Goal: Information Seeking & Learning: Check status

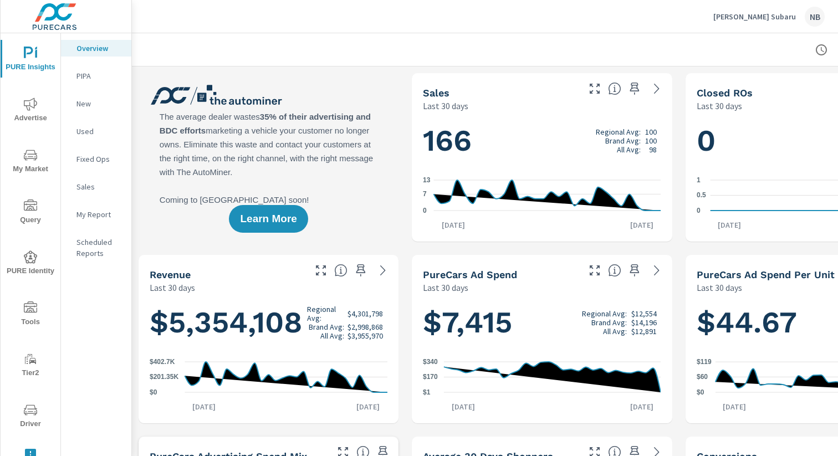
drag, startPoint x: 33, startPoint y: 408, endPoint x: 46, endPoint y: 403, distance: 13.7
click at [33, 408] on icon "nav menu" at bounding box center [30, 409] width 13 height 13
click at [32, 411] on icon "nav menu" at bounding box center [31, 411] width 6 height 1
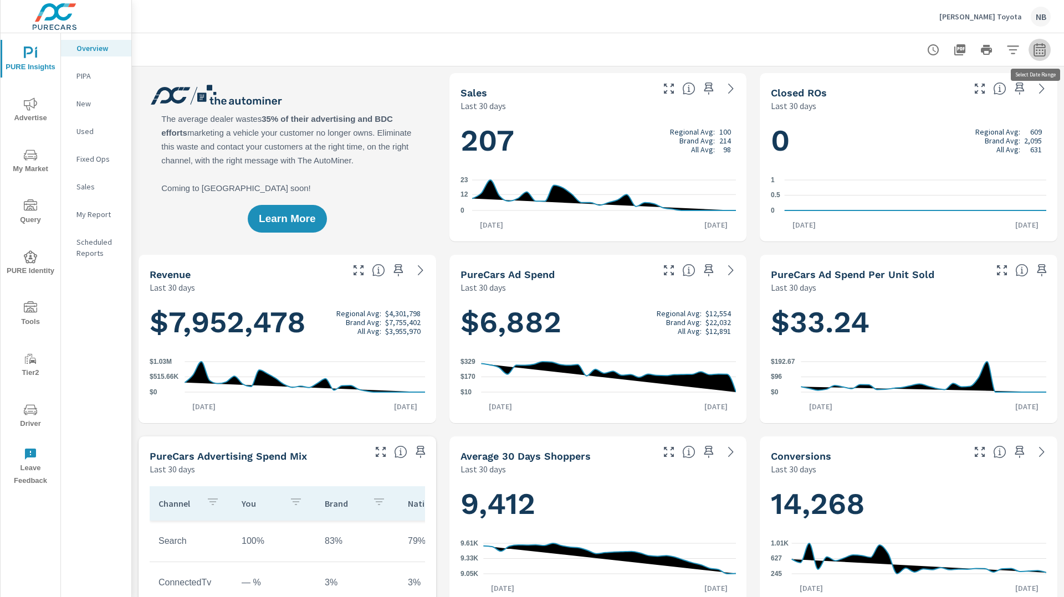
click at [1038, 52] on icon "button" at bounding box center [1039, 49] width 13 height 13
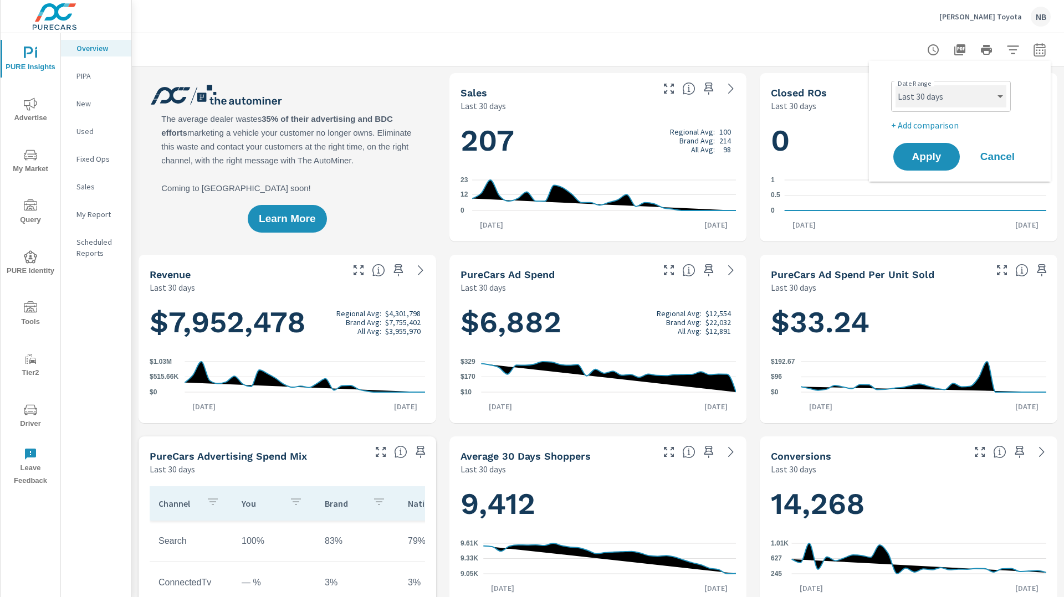
click at [968, 93] on select "Custom Yesterday Last week Last 7 days Last 14 days Last 30 days Last 45 days L…" at bounding box center [950, 96] width 111 height 22
click at [895, 85] on select "Custom Yesterday Last week Last 7 days Last 14 days Last 30 days Last 45 days L…" at bounding box center [950, 96] width 111 height 22
select select "custom"
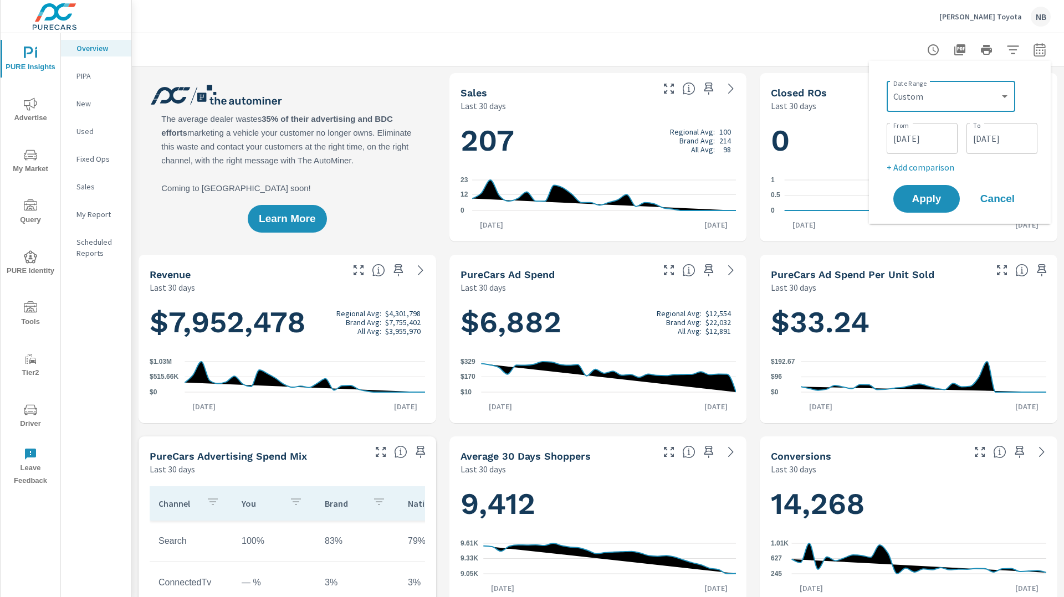
click at [942, 140] on input "08/20/2025" at bounding box center [922, 138] width 62 height 22
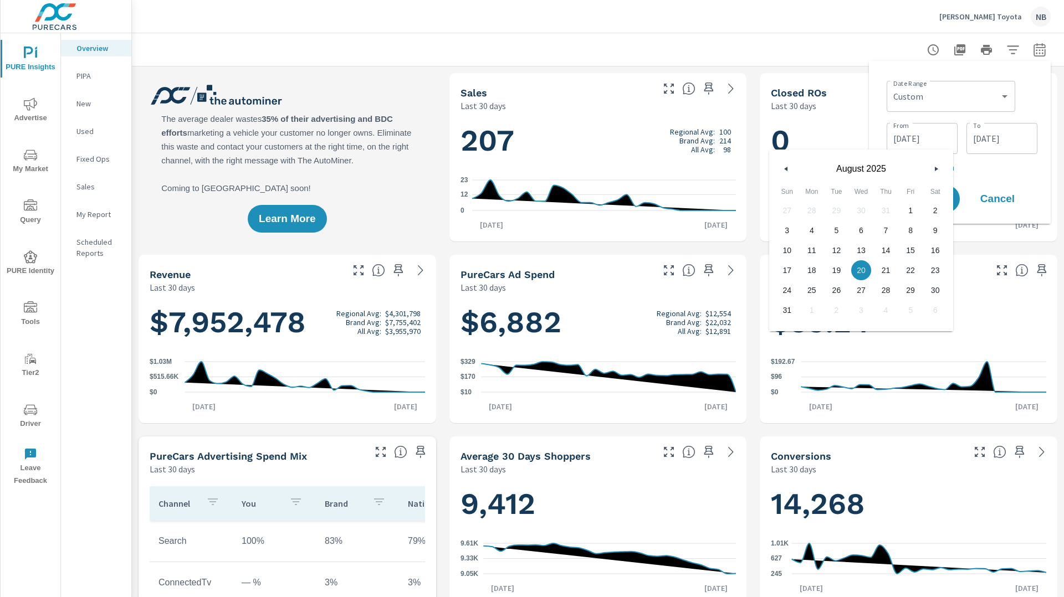
click at [783, 167] on icon "button" at bounding box center [785, 169] width 6 height 4
click at [840, 208] on span "1" at bounding box center [836, 210] width 25 height 14
click at [886, 291] on span "31" at bounding box center [885, 290] width 25 height 14
drag, startPoint x: 833, startPoint y: 213, endPoint x: 919, endPoint y: 178, distance: 93.0
click at [834, 212] on span "1" at bounding box center [836, 210] width 25 height 14
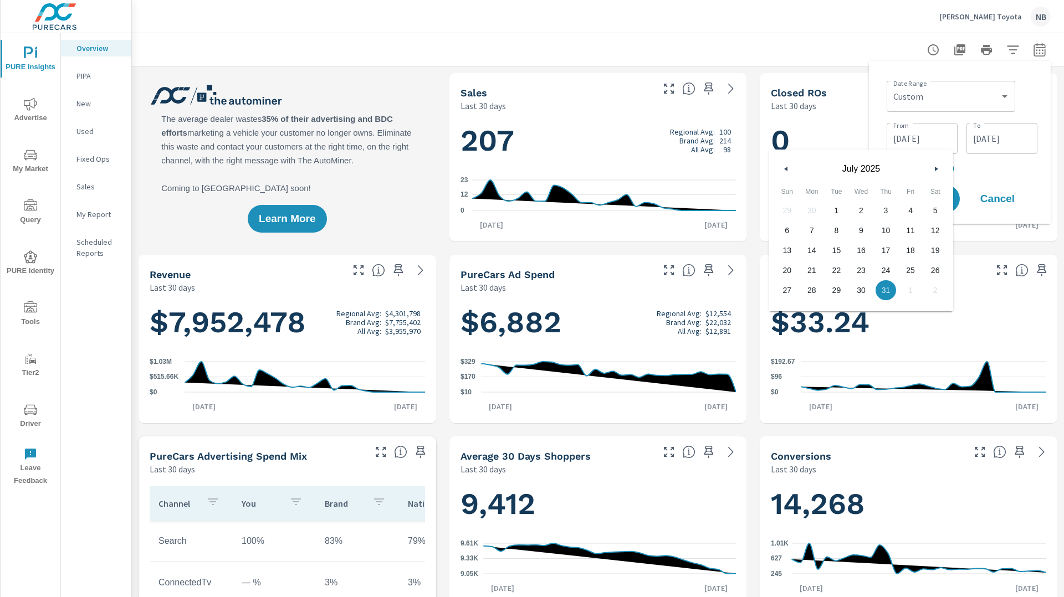
type input "07/01/2025"
click at [1025, 129] on input "09/18/2025" at bounding box center [1002, 138] width 62 height 22
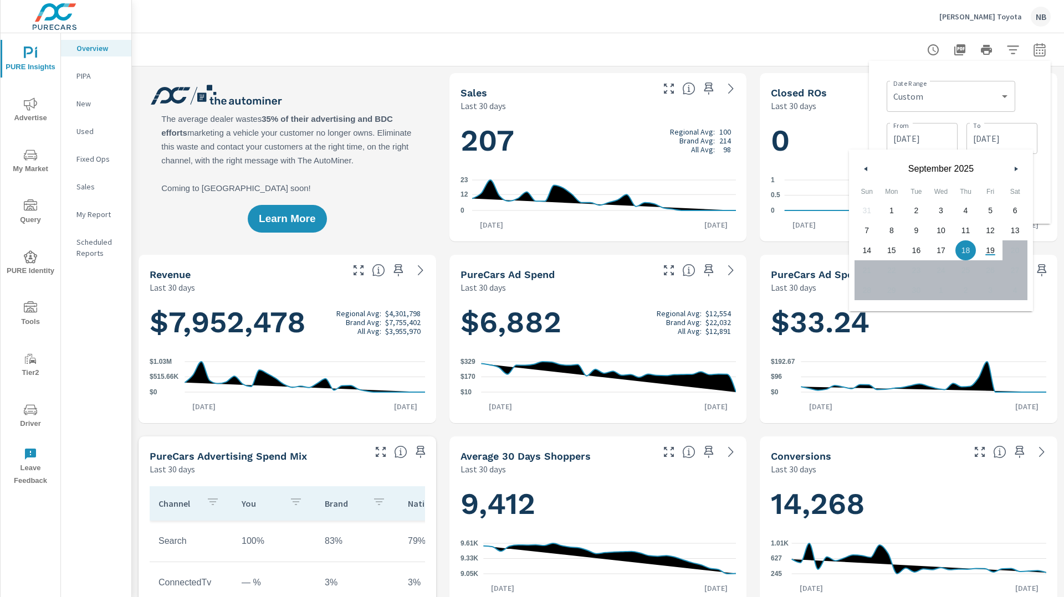
click at [859, 166] on button "button" at bounding box center [865, 168] width 13 height 13
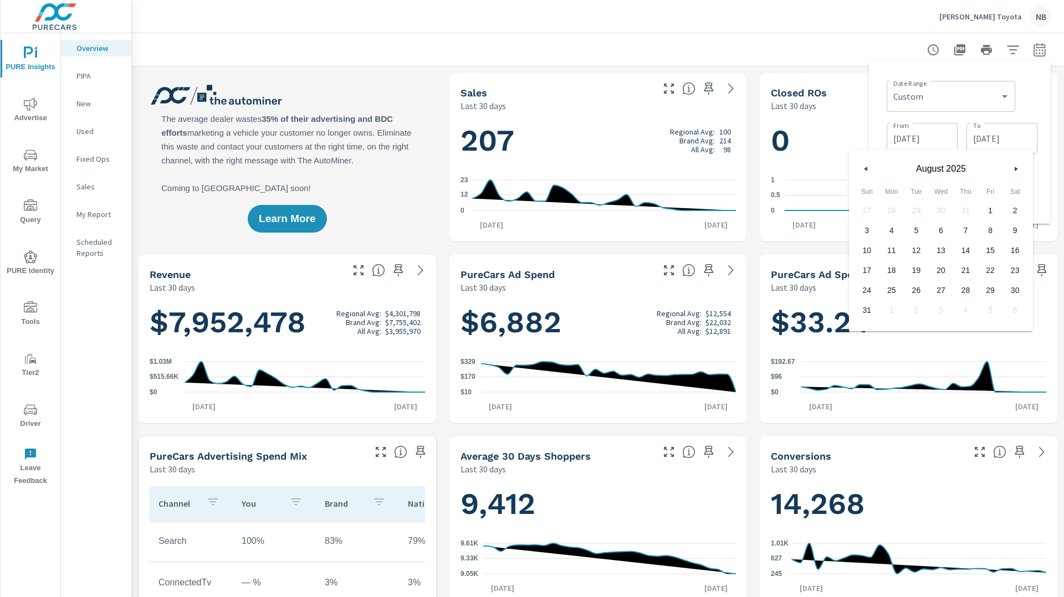
click at [859, 166] on button "button" at bounding box center [865, 168] width 13 height 13
drag, startPoint x: 964, startPoint y: 293, endPoint x: 1012, endPoint y: 258, distance: 59.4
click at [966, 293] on span "31" at bounding box center [965, 290] width 25 height 14
type input "07/31/2025"
click at [1041, 95] on div "Date Range Custom Yesterday Last week Last 7 days Last 14 days Last 30 days Las…" at bounding box center [960, 142] width 182 height 163
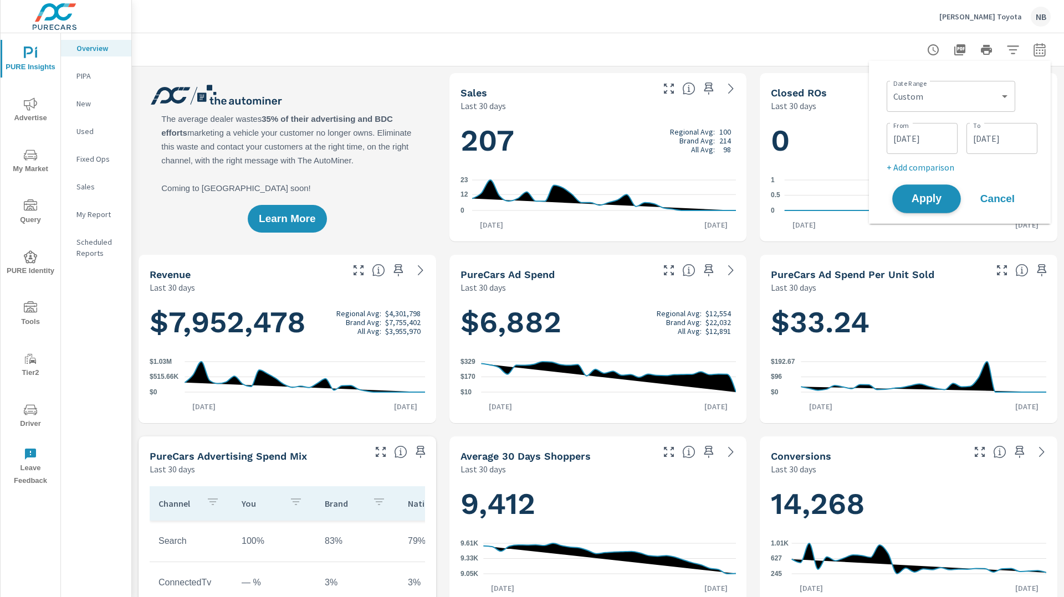
click at [935, 198] on span "Apply" at bounding box center [926, 199] width 45 height 11
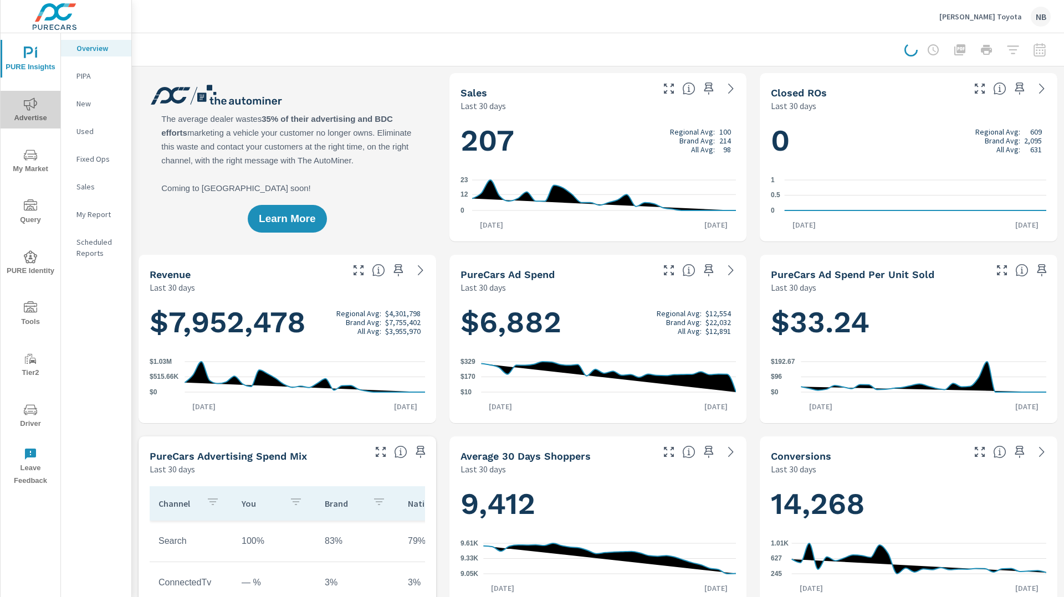
click at [33, 106] on icon "nav menu" at bounding box center [30, 104] width 13 height 13
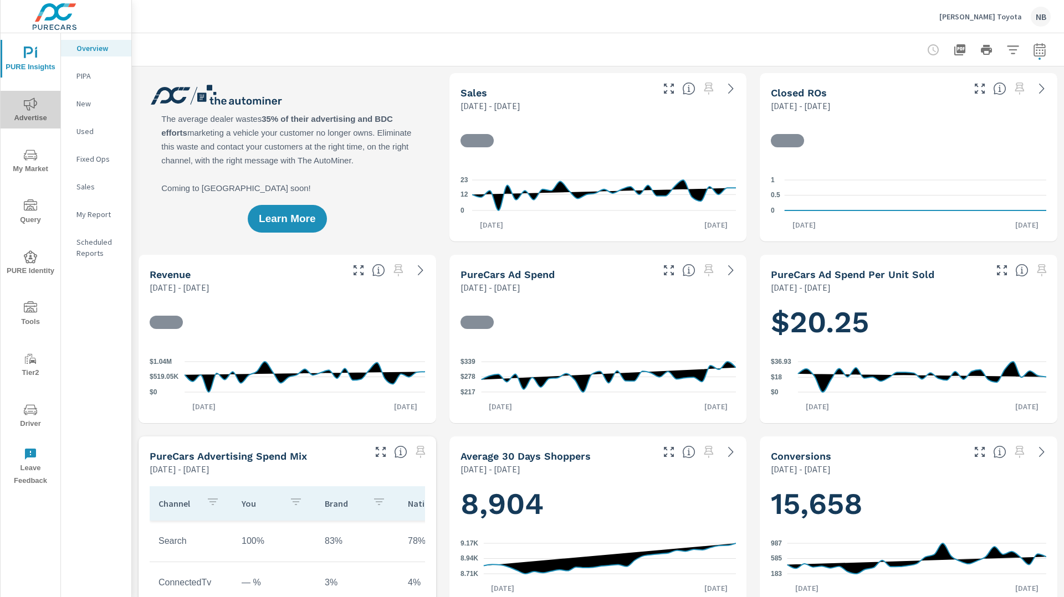
click at [22, 104] on span "Advertise" at bounding box center [30, 111] width 53 height 27
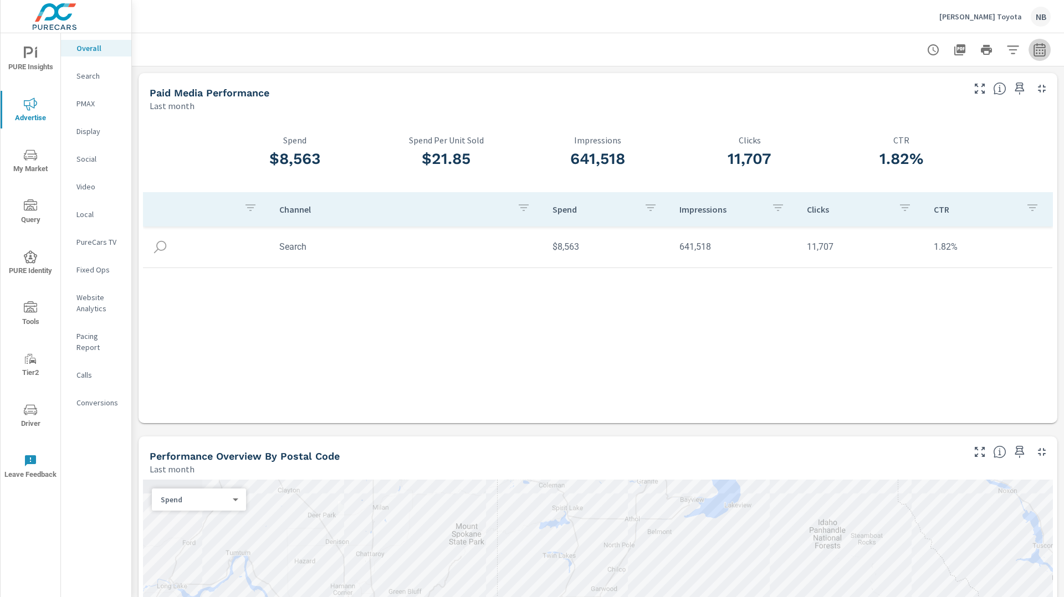
click at [1034, 53] on icon "button" at bounding box center [1039, 49] width 13 height 13
click at [985, 91] on select "Custom Yesterday Last week Last 7 days Last 14 days Last 30 days Last 45 days L…" at bounding box center [950, 96] width 111 height 22
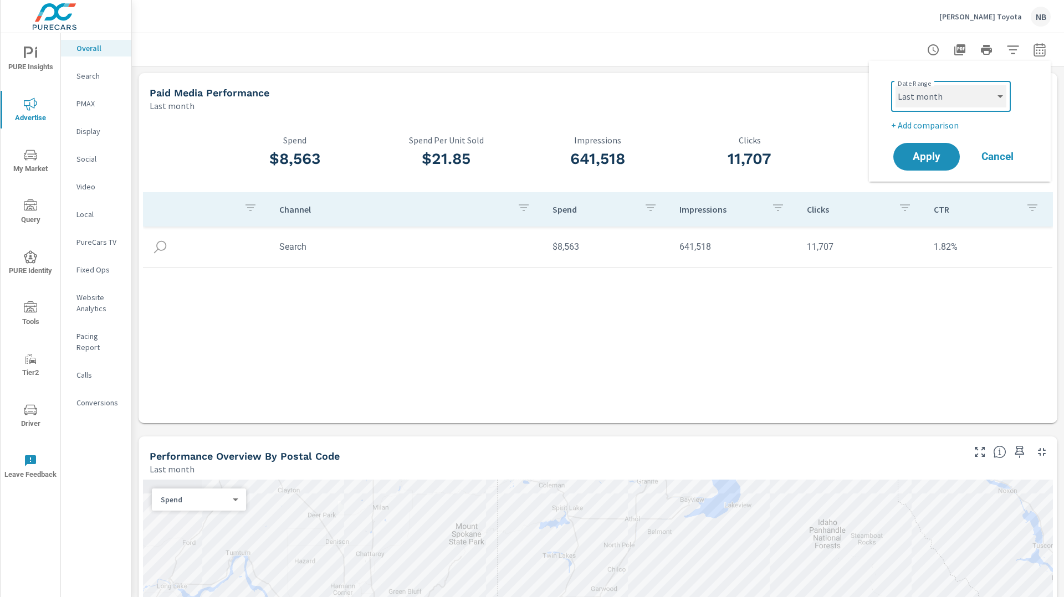
click at [895, 85] on select "Custom Yesterday Last week Last 7 days Last 14 days Last 30 days Last 45 days L…" at bounding box center [950, 96] width 111 height 22
click at [968, 103] on select "Custom Yesterday Last week Last 7 days Last 14 days Last 30 days Last 45 days L…" at bounding box center [950, 96] width 111 height 22
click at [895, 85] on select "Custom Yesterday Last week Last 7 days Last 14 days Last 30 days Last 45 days L…" at bounding box center [950, 96] width 111 height 22
select select "Year to date"
click at [936, 162] on span "Apply" at bounding box center [926, 157] width 45 height 11
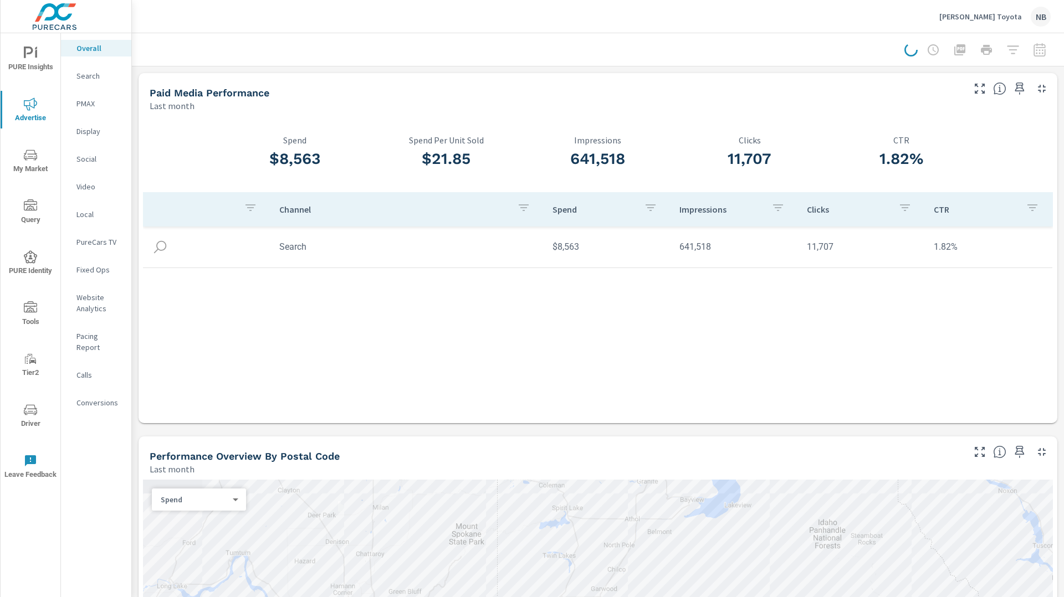
scroll to position [328, 0]
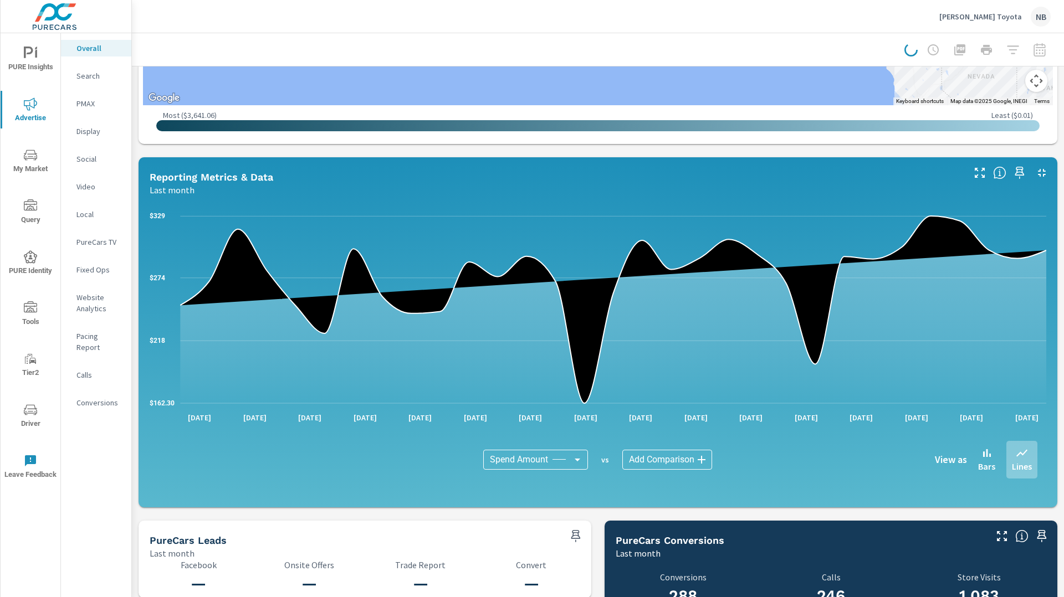
scroll to position [720, 0]
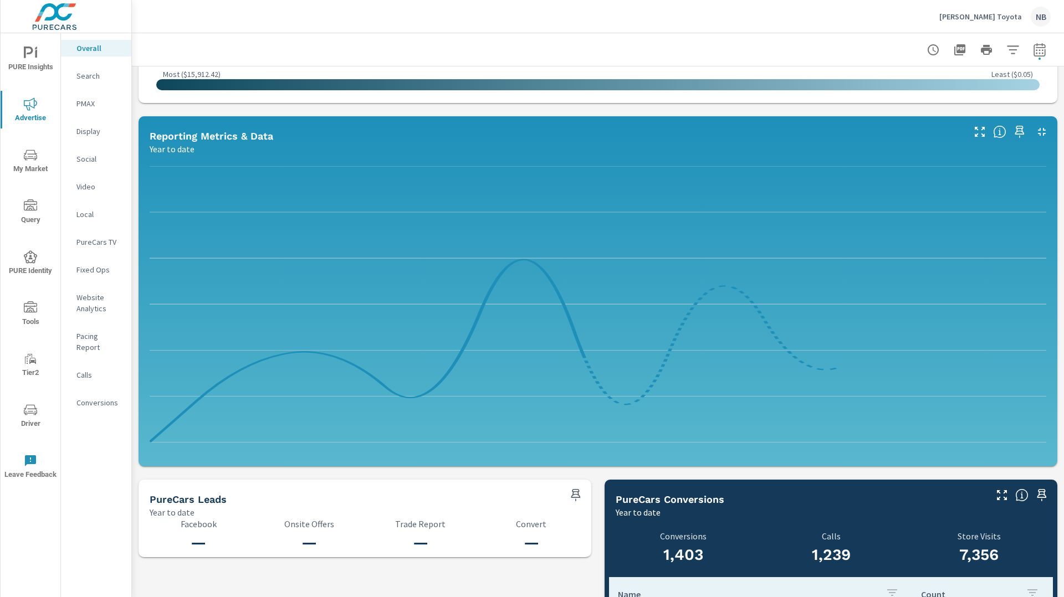
scroll to position [773, 0]
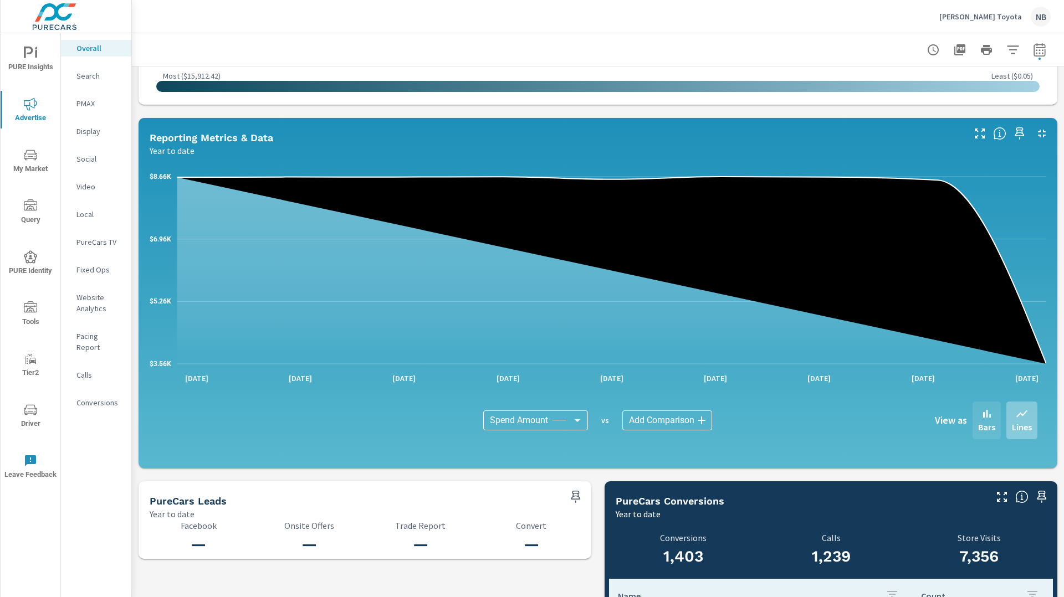
click at [989, 412] on icon at bounding box center [986, 413] width 13 height 13
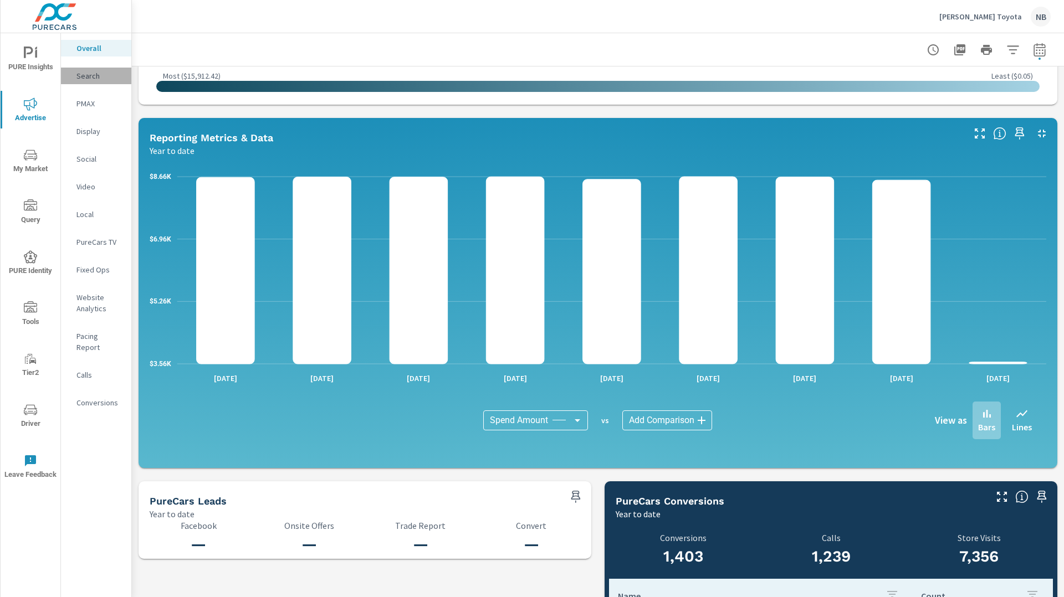
click at [91, 77] on p "Search" at bounding box center [99, 75] width 46 height 11
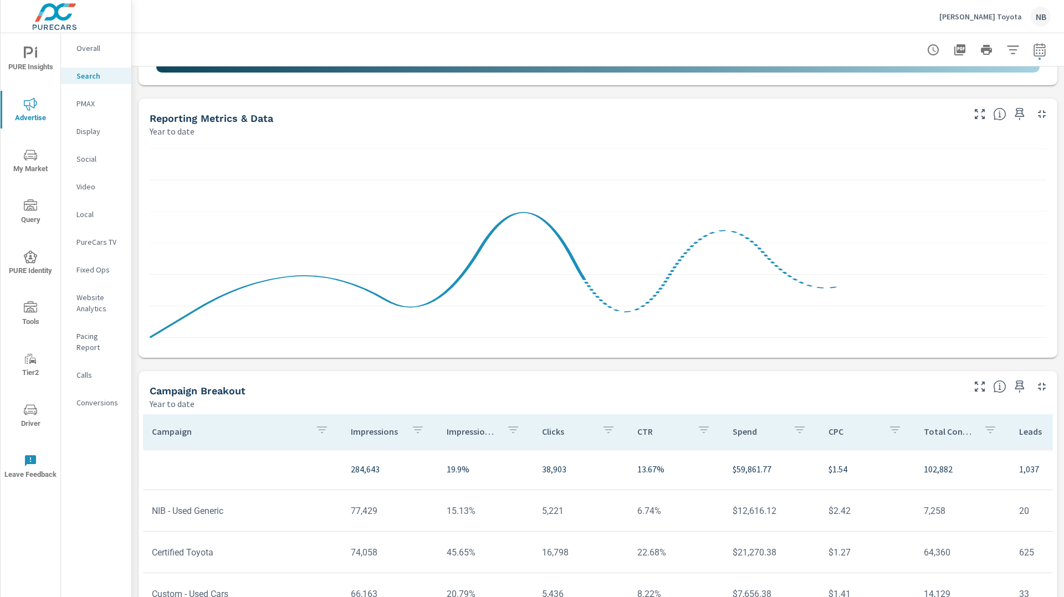
scroll to position [517, 0]
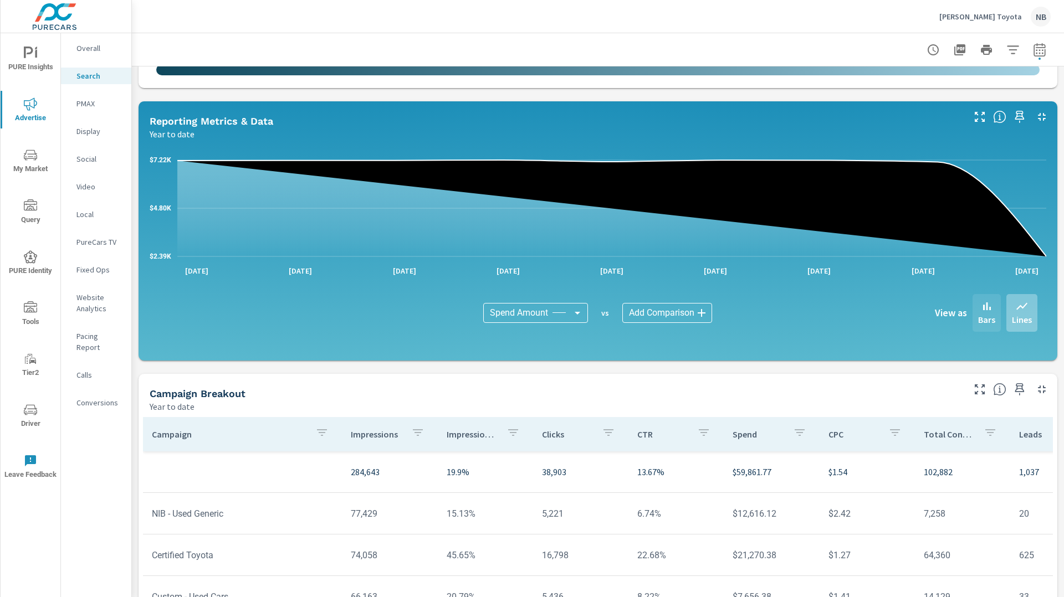
click at [989, 307] on icon at bounding box center [987, 306] width 8 height 8
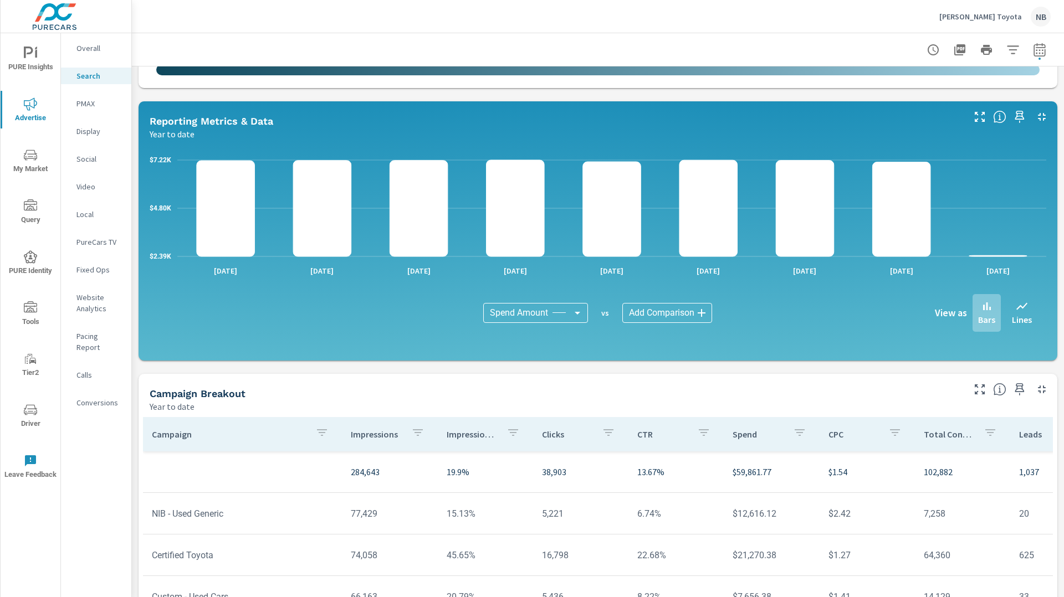
click at [77, 102] on p "PMAX" at bounding box center [99, 103] width 46 height 11
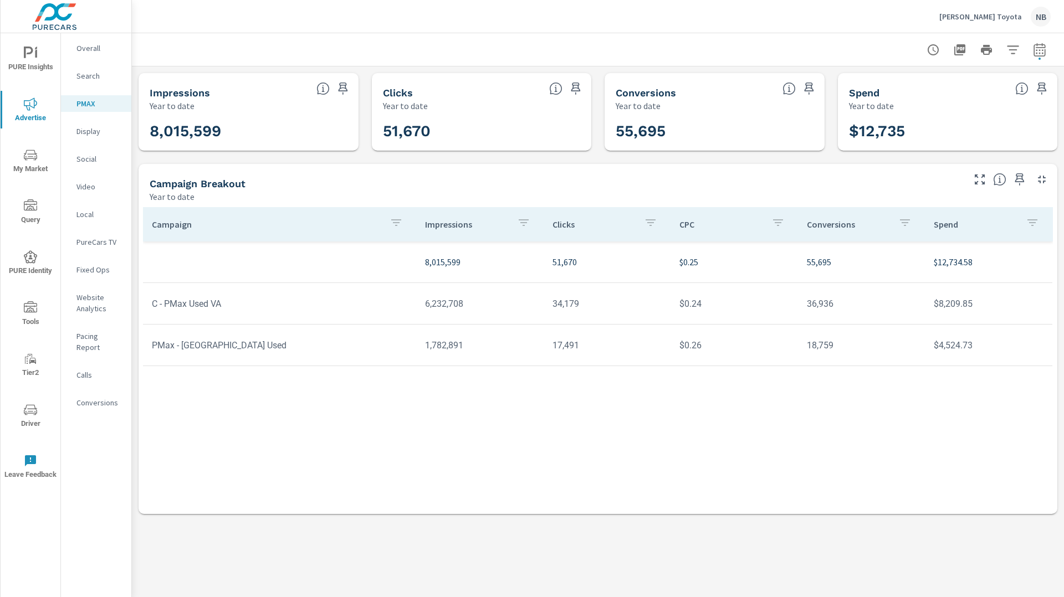
click at [1039, 52] on icon "button" at bounding box center [1039, 49] width 13 height 13
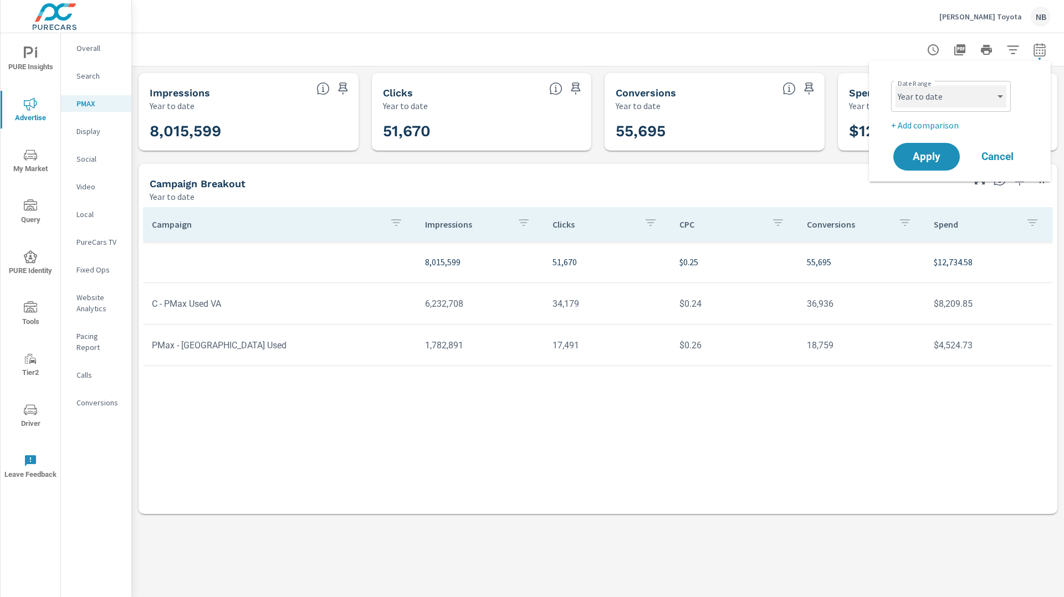
click at [956, 96] on select "Custom Yesterday Last week Last 7 days Last 14 days Last 30 days Last 45 days L…" at bounding box center [950, 96] width 111 height 22
click at [895, 85] on select "Custom Yesterday Last week Last 7 days Last 14 days Last 30 days Last 45 days L…" at bounding box center [950, 96] width 111 height 22
select select "Last month"
click at [930, 148] on button "Apply" at bounding box center [926, 156] width 69 height 29
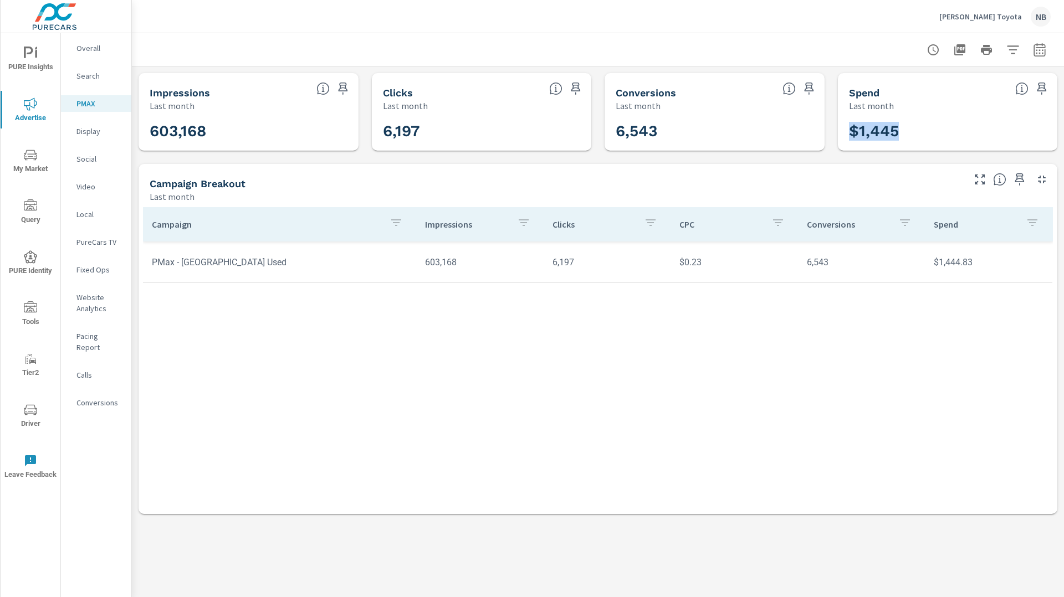
drag, startPoint x: 848, startPoint y: 132, endPoint x: 939, endPoint y: 136, distance: 90.9
click at [939, 136] on h3 "$1,445" at bounding box center [948, 131] width 198 height 19
click at [24, 403] on icon "nav menu" at bounding box center [30, 409] width 13 height 13
click at [27, 422] on span "Driver" at bounding box center [30, 416] width 53 height 27
